Goal: Check status: Check status

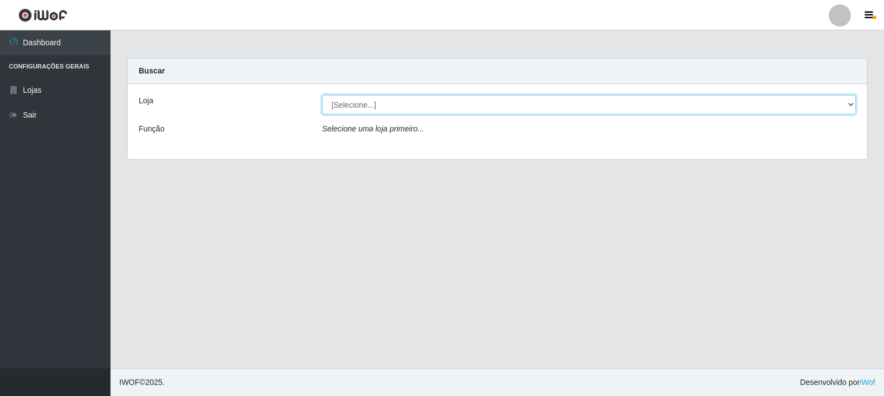
click at [602, 101] on select "[Selecione...] Rede Compras Supermercados - LOJA 3" at bounding box center [589, 104] width 534 height 19
select select "162"
click at [322, 95] on select "[Selecione...] Rede Compras Supermercados - LOJA 3" at bounding box center [589, 104] width 534 height 19
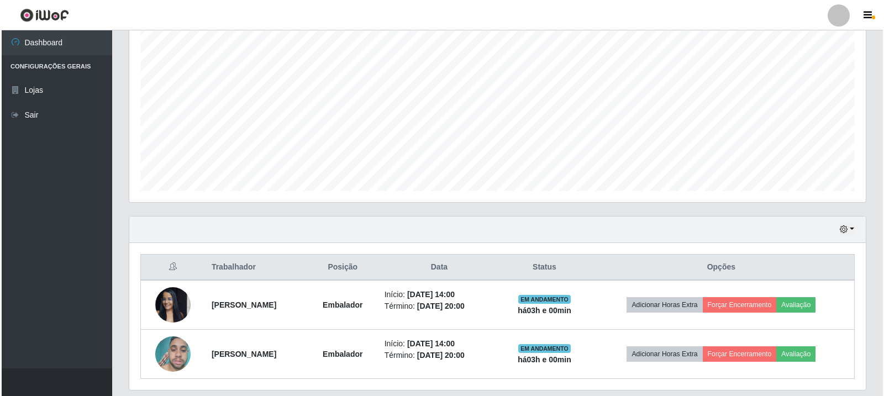
scroll to position [239, 0]
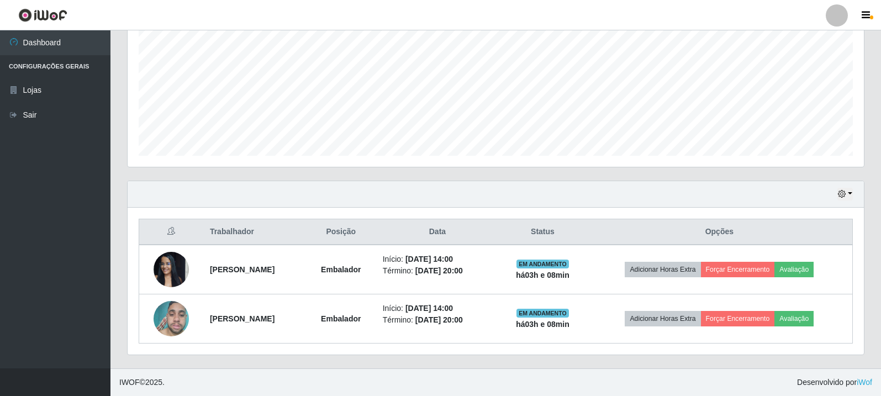
click at [405, 199] on div "Hoje 1 dia 3 dias 1 Semana Não encerrados" at bounding box center [496, 194] width 736 height 27
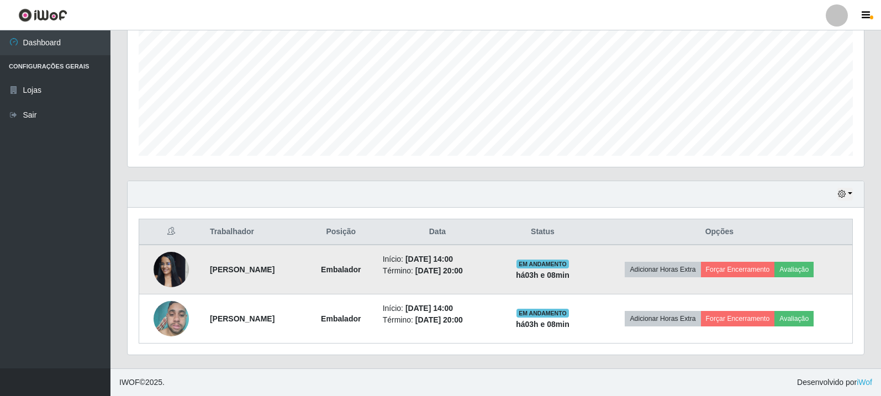
click at [181, 271] on img at bounding box center [171, 269] width 35 height 47
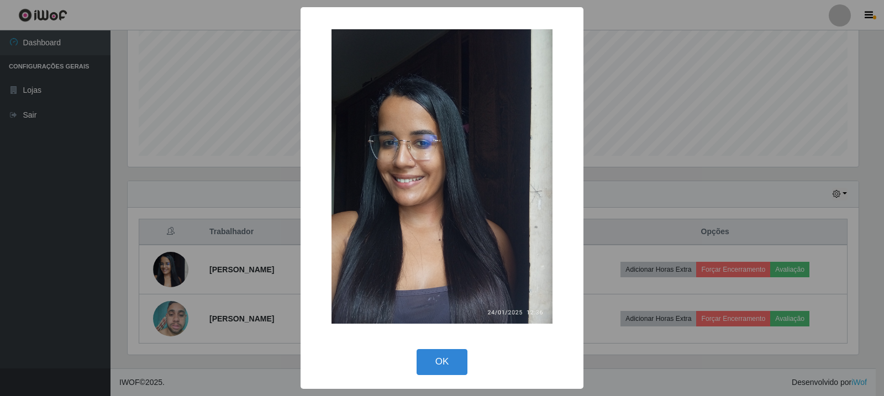
click at [183, 304] on div "× OK Cancel" at bounding box center [442, 198] width 884 height 396
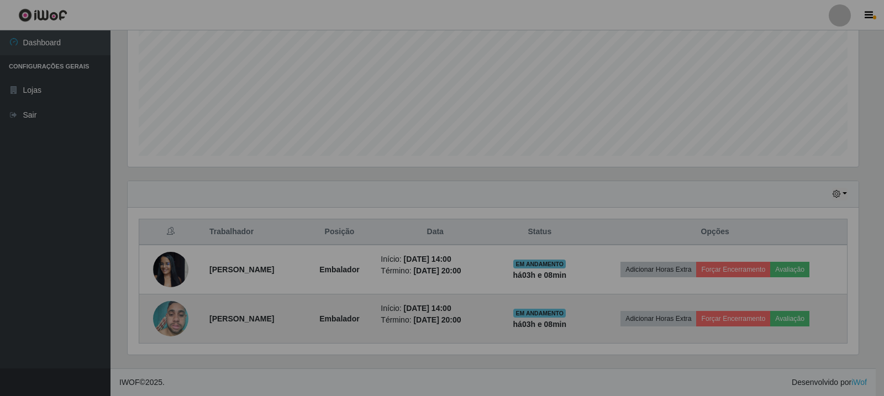
scroll to position [229, 736]
click at [162, 315] on img at bounding box center [170, 319] width 35 height 47
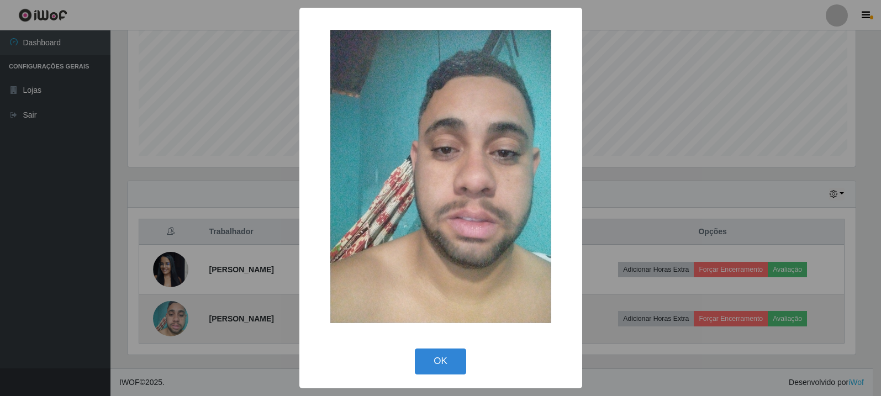
scroll to position [229, 731]
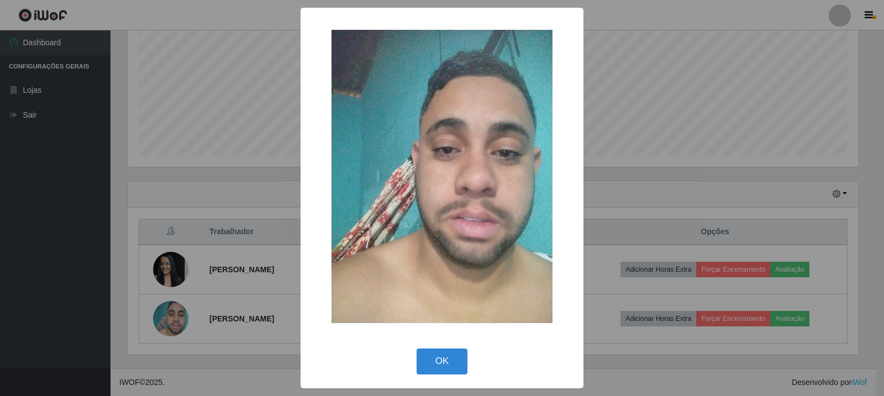
click at [205, 225] on div "× OK Cancel" at bounding box center [442, 198] width 884 height 396
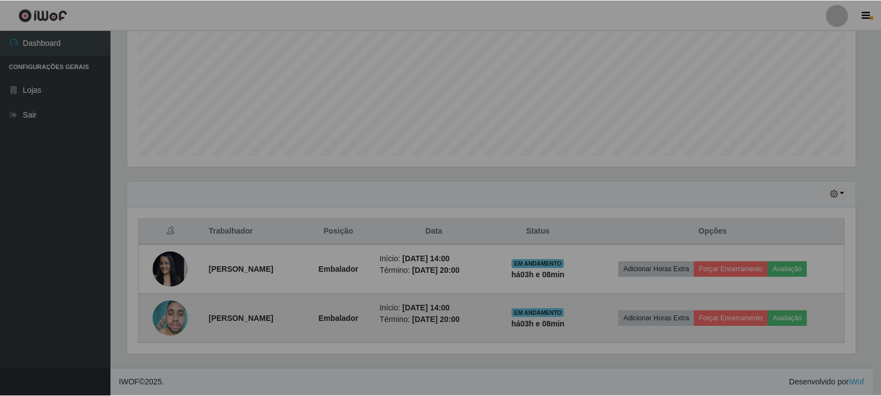
scroll to position [229, 736]
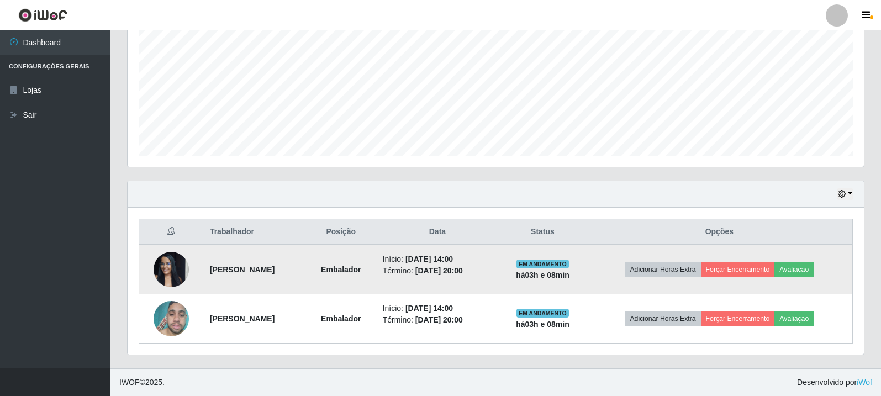
click at [182, 282] on img at bounding box center [171, 269] width 35 height 47
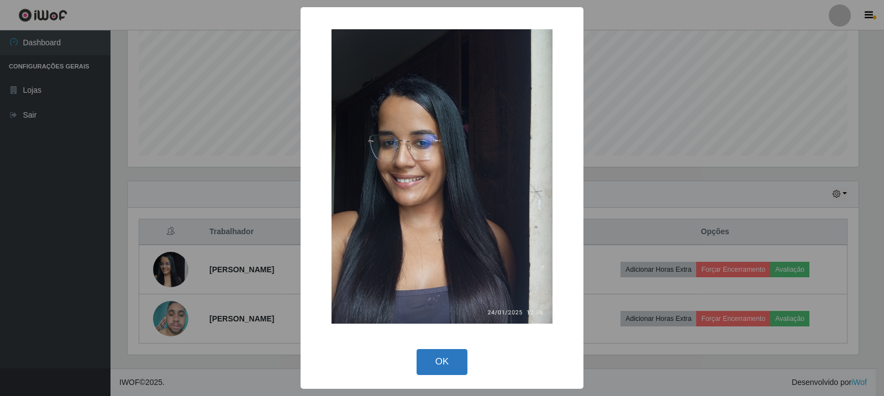
click at [432, 354] on button "OK" at bounding box center [442, 362] width 51 height 26
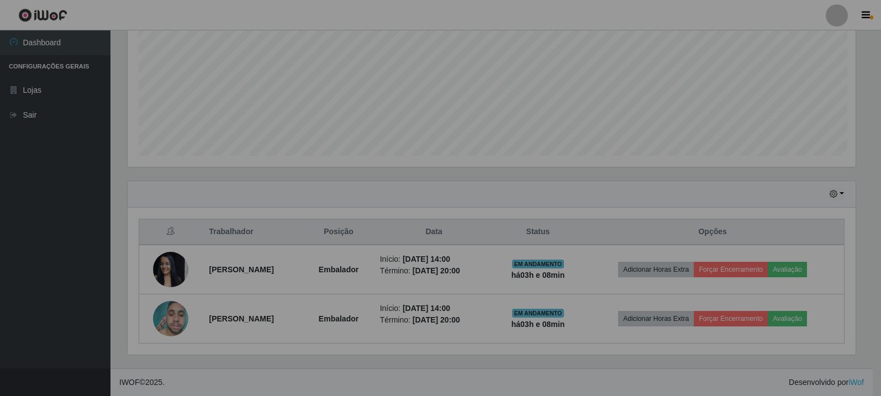
scroll to position [229, 736]
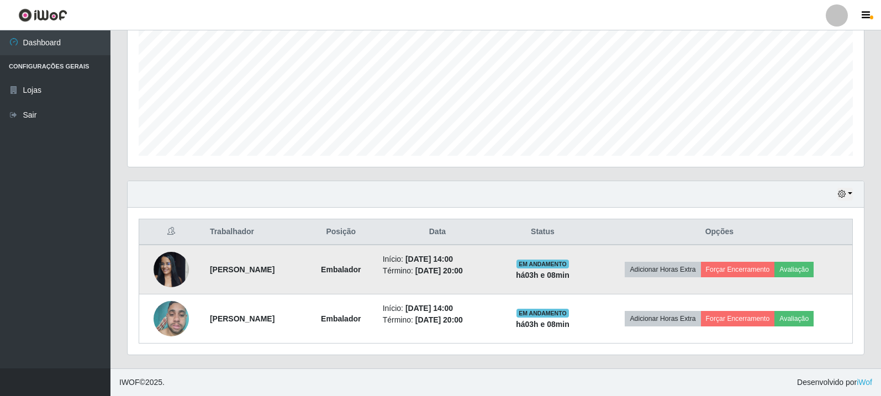
click at [163, 265] on img at bounding box center [171, 269] width 35 height 47
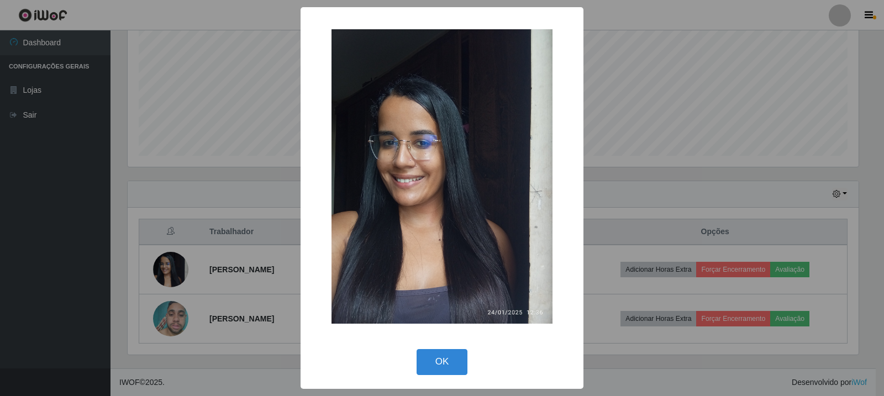
drag, startPoint x: 173, startPoint y: 336, endPoint x: 180, endPoint y: 304, distance: 32.8
click at [176, 326] on div "× OK Cancel" at bounding box center [442, 198] width 884 height 396
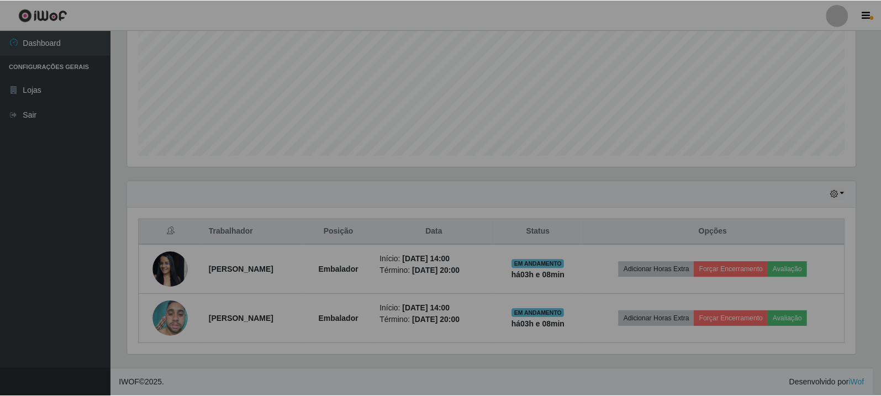
scroll to position [229, 736]
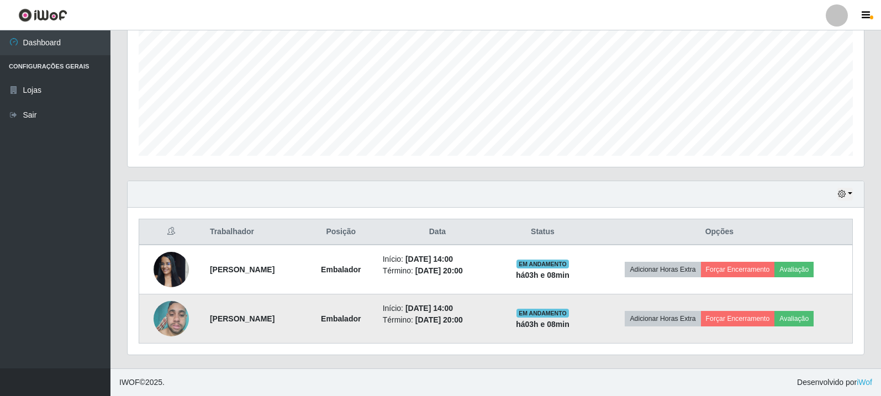
click at [180, 312] on img at bounding box center [171, 319] width 35 height 47
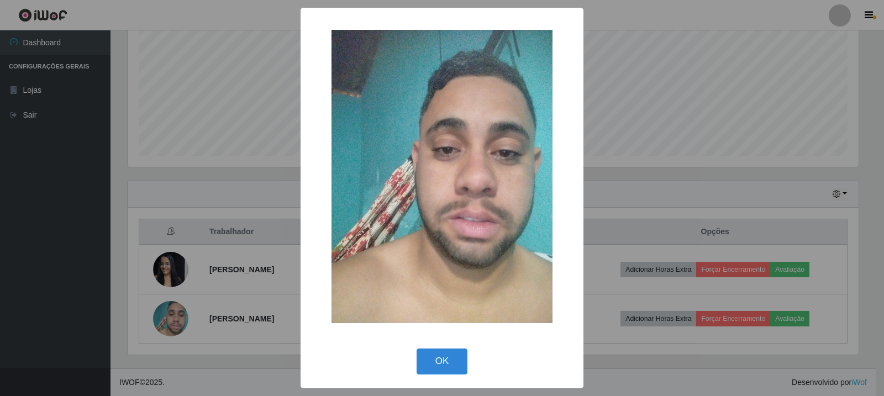
click at [202, 243] on div "× OK Cancel" at bounding box center [442, 198] width 884 height 396
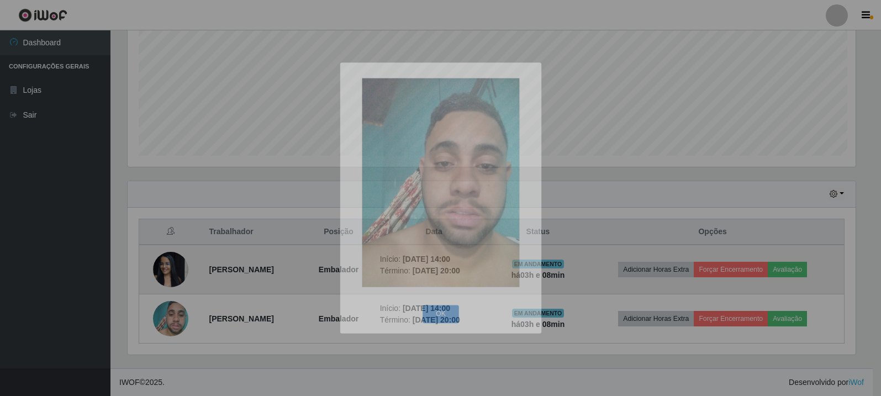
scroll to position [229, 736]
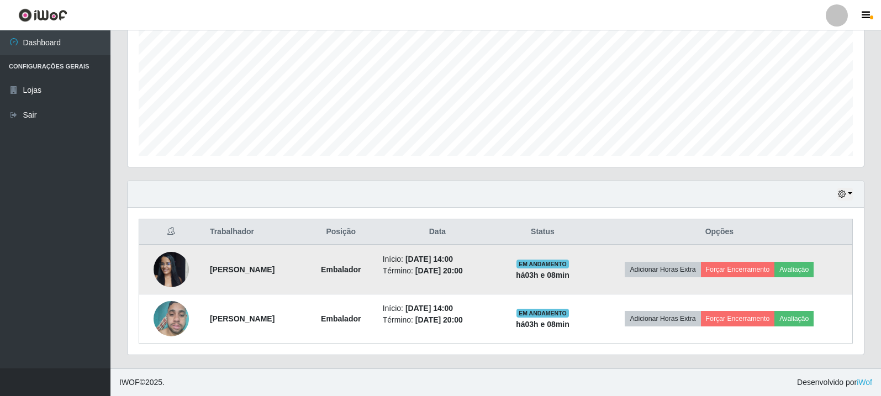
click at [181, 266] on img at bounding box center [171, 269] width 35 height 47
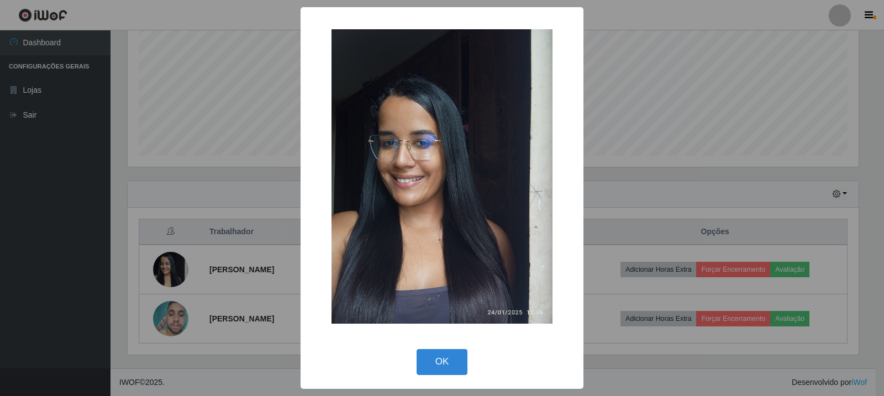
click at [167, 358] on div "× OK Cancel" at bounding box center [442, 198] width 884 height 396
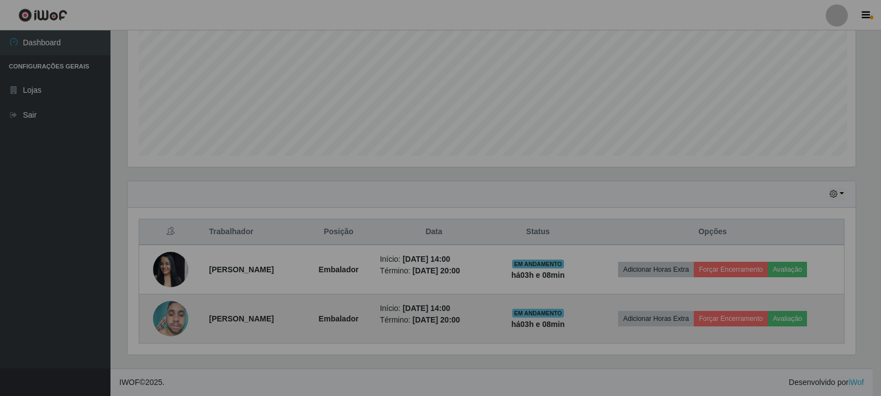
scroll to position [229, 736]
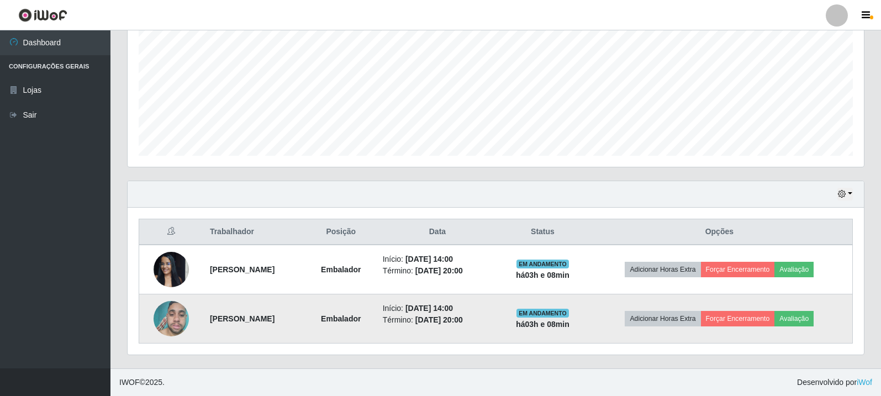
click at [167, 328] on img at bounding box center [171, 319] width 35 height 47
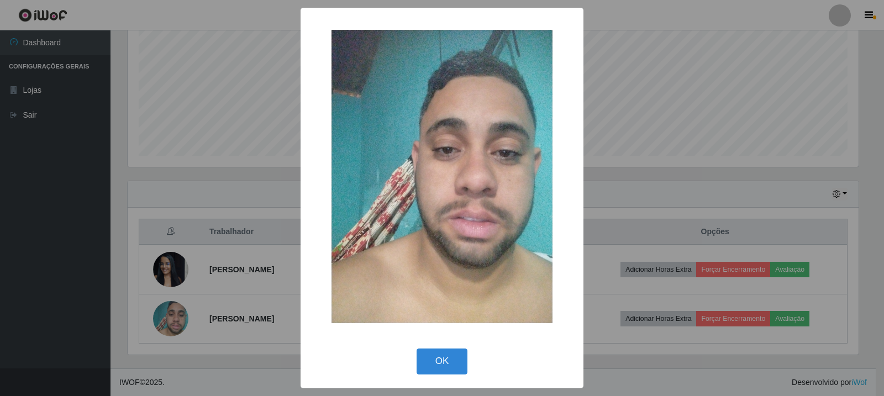
click at [168, 300] on div "× OK Cancel" at bounding box center [442, 198] width 884 height 396
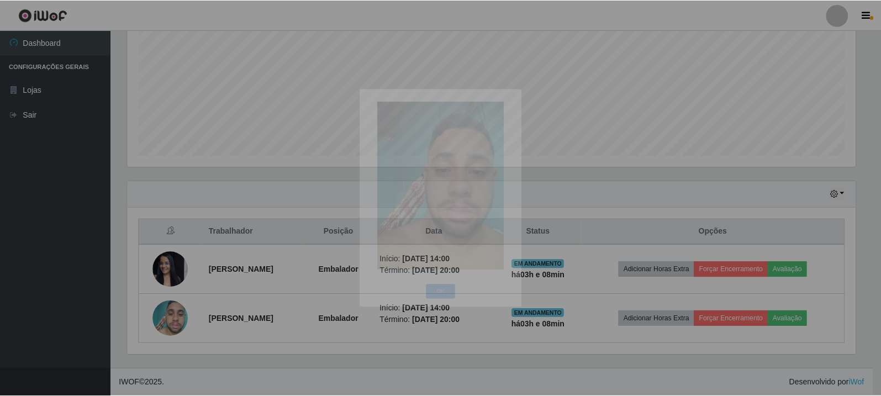
scroll to position [229, 736]
